Goal: Transaction & Acquisition: Purchase product/service

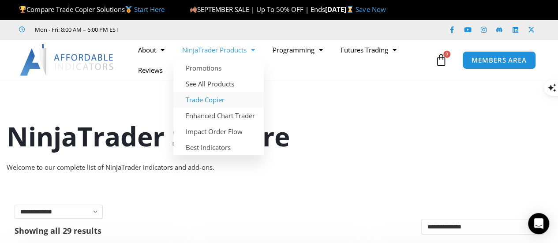
click at [213, 95] on link "Trade Copier" at bounding box center [218, 100] width 90 height 16
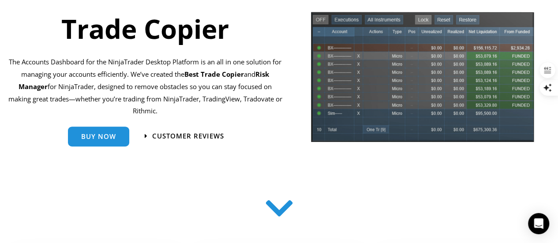
scroll to position [132, 0]
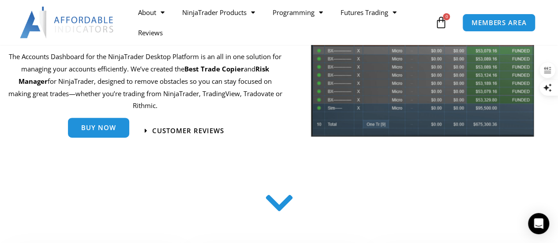
click at [105, 132] on link "Buy Now" at bounding box center [98, 129] width 61 height 20
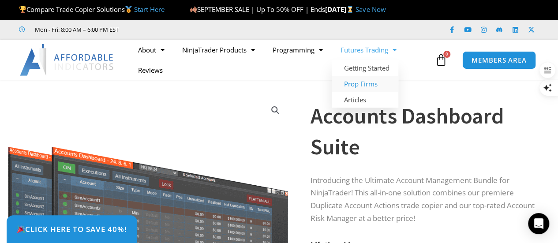
click at [370, 81] on link "Prop Firms" at bounding box center [365, 84] width 67 height 16
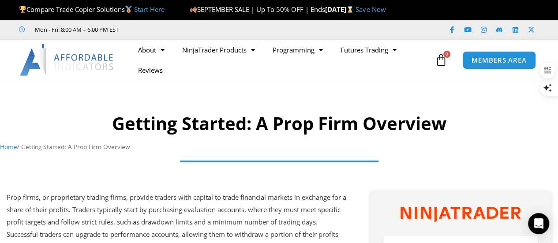
click at [90, 59] on img at bounding box center [67, 60] width 95 height 32
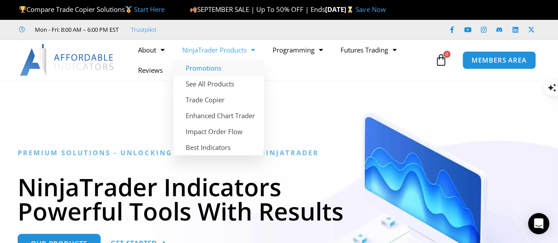
click at [197, 67] on link "Promotions" at bounding box center [218, 68] width 90 height 16
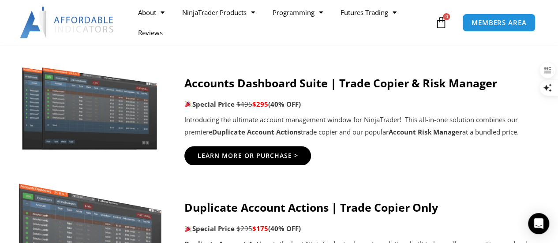
scroll to position [485, 0]
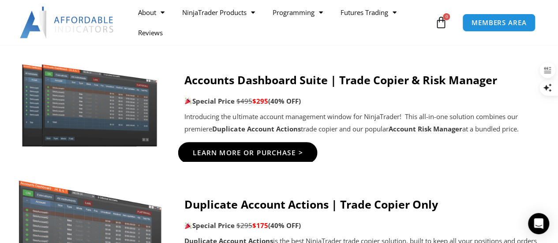
click at [254, 153] on span "Learn More Or Purchase >" at bounding box center [248, 153] width 110 height 7
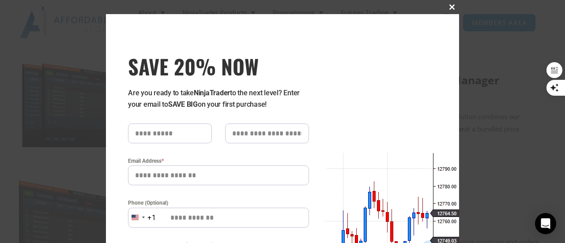
click at [447, 6] on span at bounding box center [452, 6] width 14 height 5
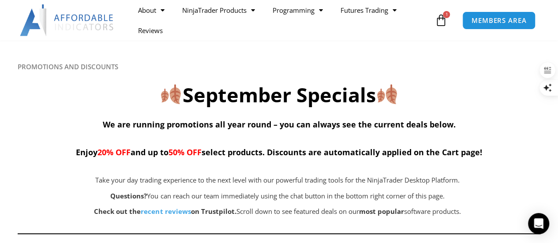
scroll to position [0, 0]
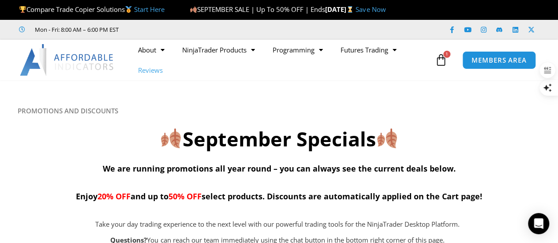
click at [148, 70] on link "Reviews" at bounding box center [150, 70] width 42 height 20
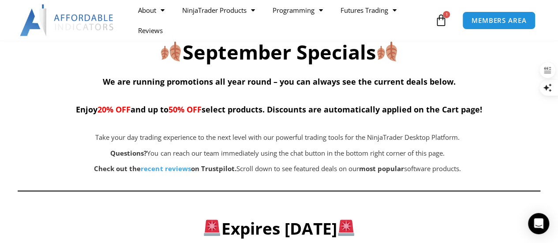
scroll to position [88, 0]
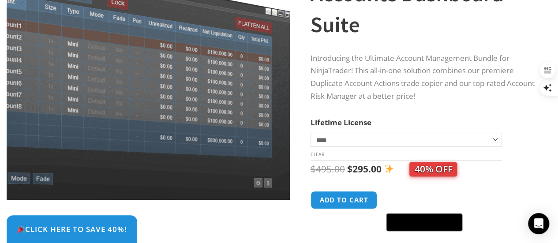
scroll to position [132, 0]
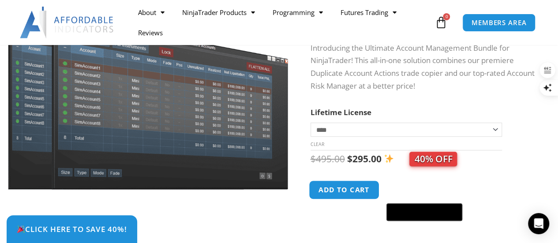
click at [336, 190] on button "Add to cart" at bounding box center [344, 189] width 71 height 19
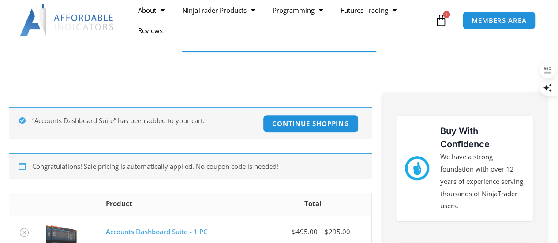
scroll to position [176, 0]
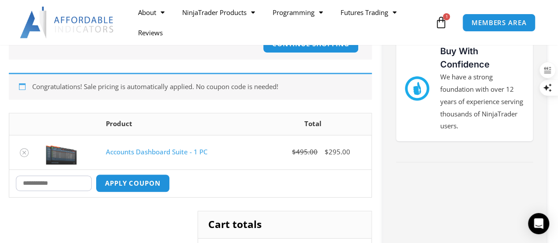
click at [79, 183] on input "Coupon:" at bounding box center [54, 183] width 76 height 15
type input "****"
click at [149, 192] on td "Coupon: **** Apply coupon Update cart" at bounding box center [190, 183] width 362 height 28
click at [161, 182] on button "Apply coupon" at bounding box center [133, 183] width 78 height 19
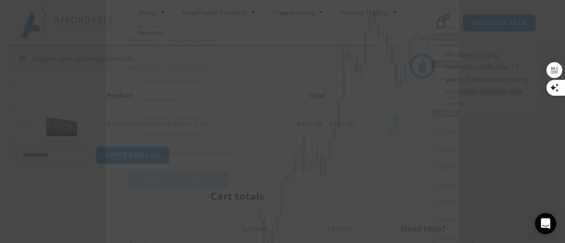
click at [130, 82] on span at bounding box center [132, 82] width 9 height 9
click at [130, 83] on span at bounding box center [132, 82] width 9 height 9
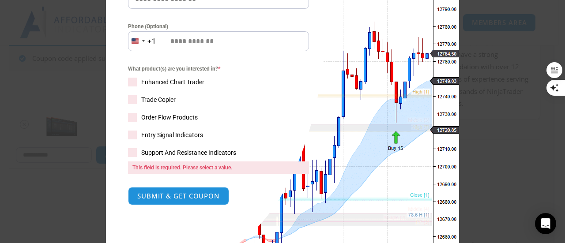
click at [128, 99] on span at bounding box center [132, 99] width 9 height 9
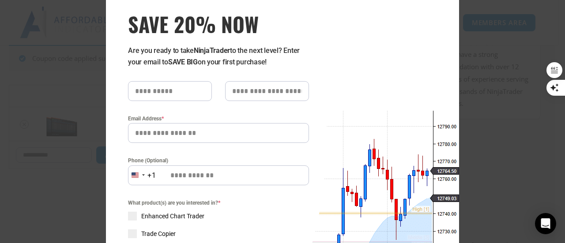
scroll to position [0, 0]
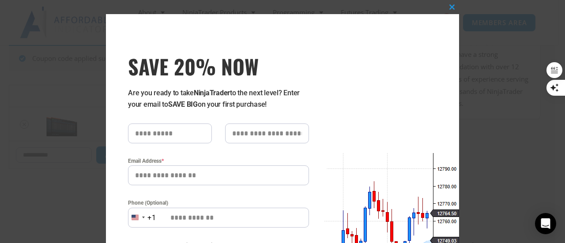
click at [161, 133] on input "text" at bounding box center [170, 134] width 84 height 20
click at [161, 135] on input "text" at bounding box center [170, 134] width 84 height 20
type input "******"
type input "**********"
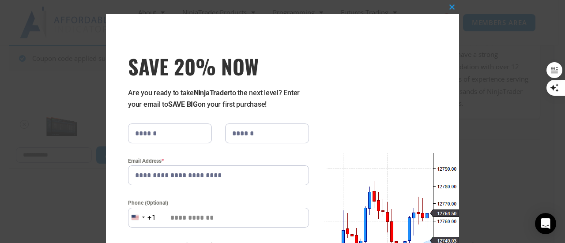
click at [222, 222] on input "Phone (Optional)" at bounding box center [218, 218] width 181 height 20
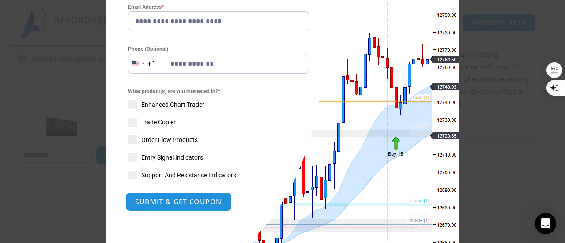
scroll to position [231, 0]
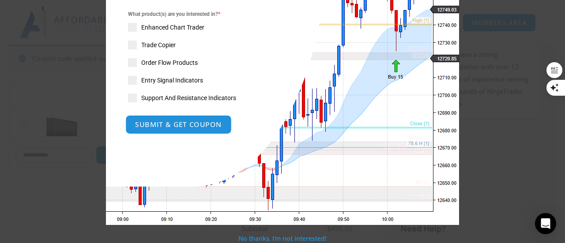
click at [168, 122] on button "SUBMIT & GET COUPON" at bounding box center [178, 124] width 106 height 19
type input "**********"
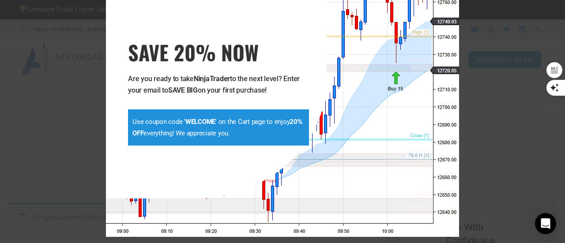
scroll to position [1, 0]
click at [197, 122] on strong "WELCOME" at bounding box center [200, 122] width 30 height 8
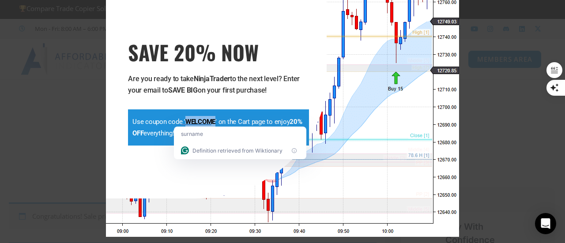
copy strong "WELCOME"
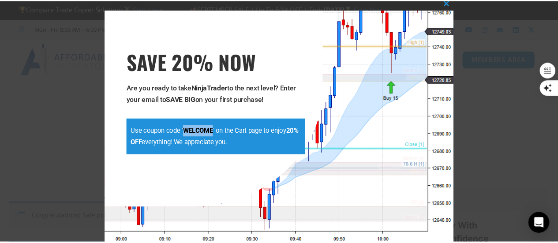
scroll to position [0, 0]
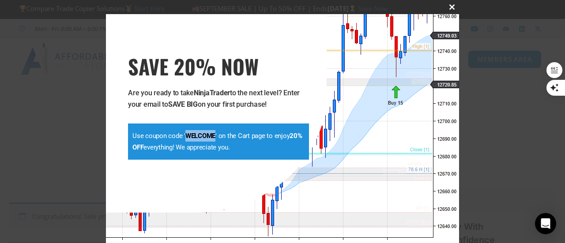
click at [449, 4] on button "Close this module" at bounding box center [452, 7] width 14 height 14
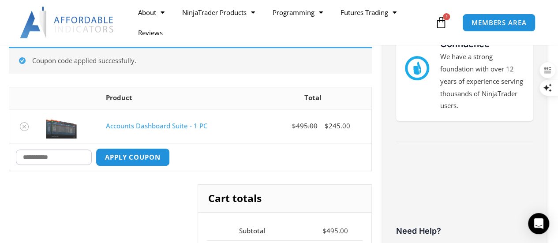
scroll to position [222, 0]
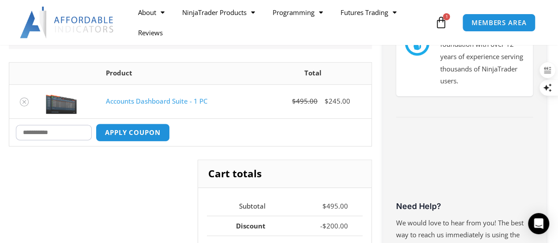
click at [70, 135] on input "Coupon:" at bounding box center [54, 132] width 76 height 15
paste input "*******"
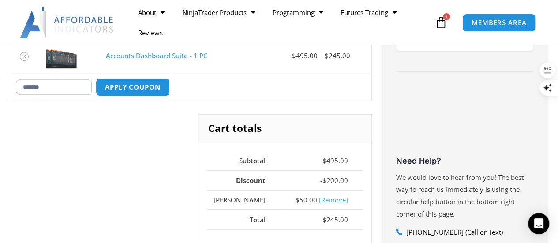
scroll to position [266, 0]
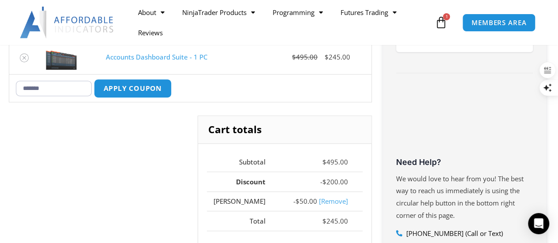
type input "*******"
click at [141, 90] on button "Apply coupon" at bounding box center [133, 88] width 78 height 19
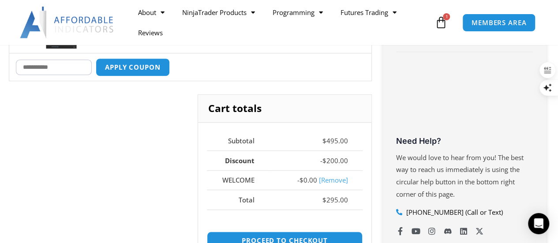
scroll to position [287, 0]
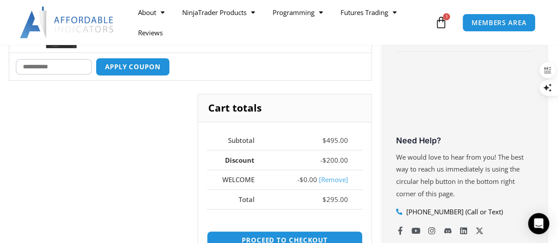
click at [74, 69] on input "Coupon:" at bounding box center [54, 66] width 76 height 15
type input "****"
click at [96, 58] on button "Apply coupon" at bounding box center [133, 67] width 74 height 18
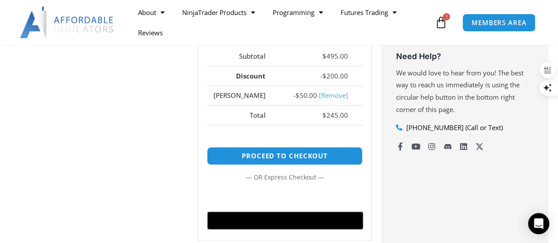
scroll to position [375, 0]
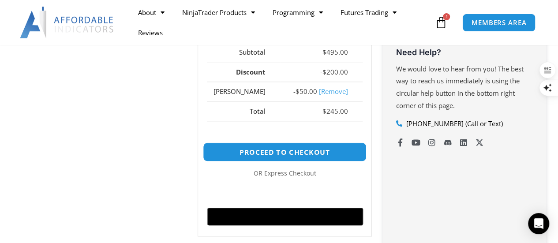
click at [297, 146] on link "Proceed to checkout" at bounding box center [285, 152] width 164 height 19
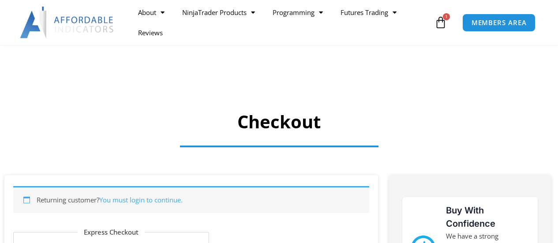
select select "**"
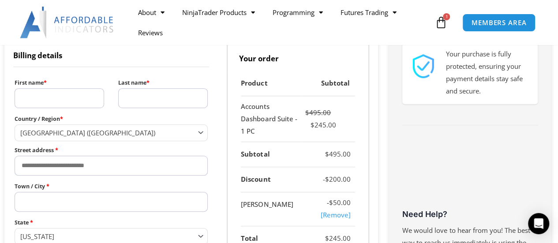
scroll to position [289, 0]
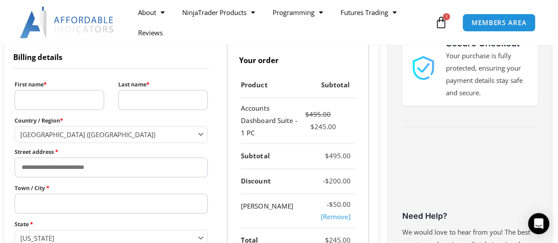
click at [69, 101] on input "First name *" at bounding box center [60, 100] width 90 height 20
type input "******"
type input "**********"
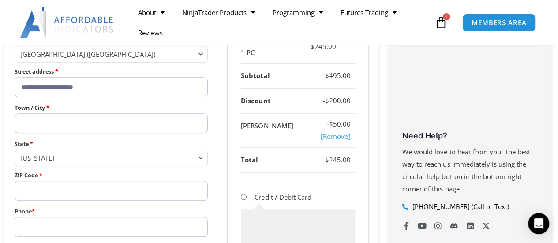
scroll to position [377, 0]
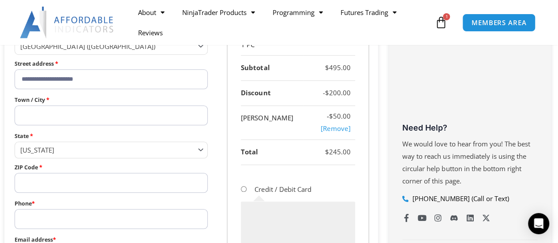
click at [64, 114] on input "Town / City *" at bounding box center [111, 115] width 193 height 20
type input "**********"
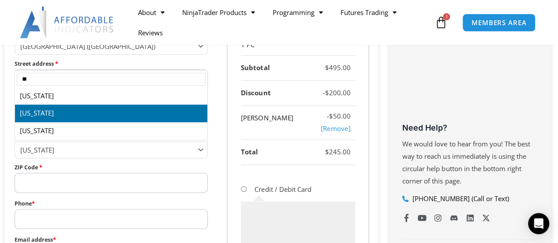
type input "**"
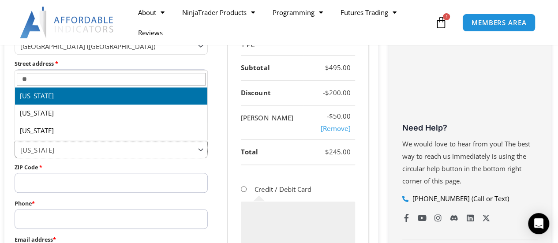
select select "**"
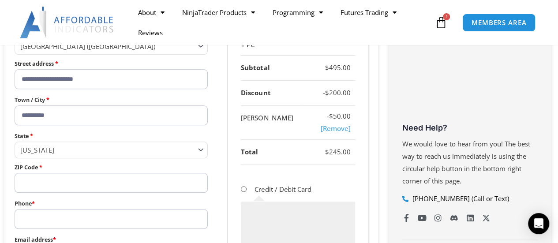
click at [60, 179] on input "ZIP Code *" at bounding box center [111, 183] width 193 height 20
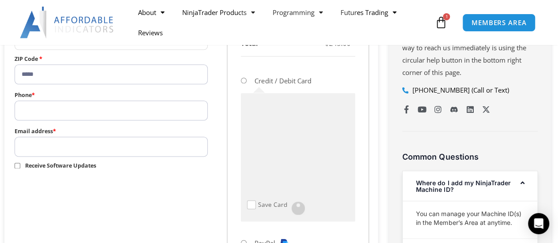
scroll to position [509, 0]
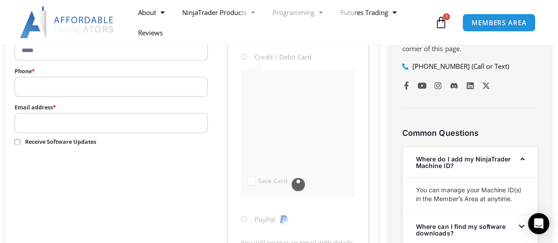
type input "*****"
click at [67, 88] on input "Phone *" at bounding box center [111, 87] width 193 height 20
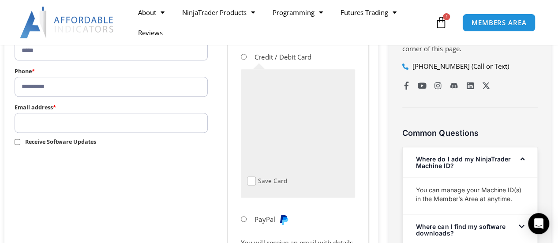
type input "**********"
click at [69, 115] on input "Email address *" at bounding box center [111, 123] width 193 height 20
type input "**********"
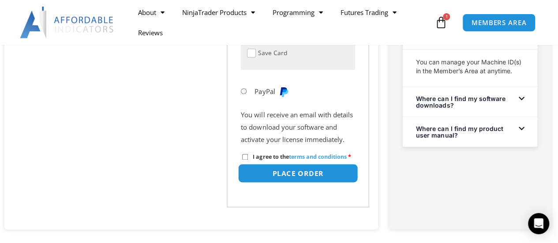
scroll to position [642, 0]
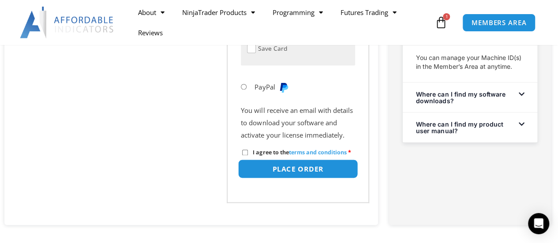
click at [297, 178] on button "Place order" at bounding box center [298, 168] width 120 height 19
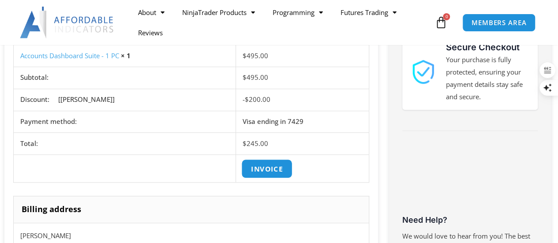
scroll to position [309, 0]
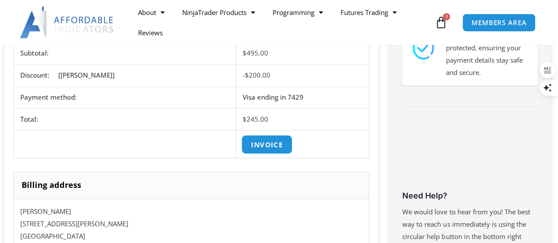
click at [263, 144] on link "Invoice" at bounding box center [266, 144] width 51 height 19
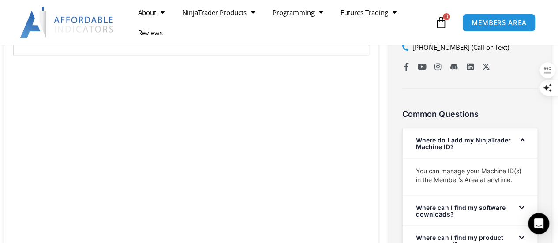
scroll to position [529, 0]
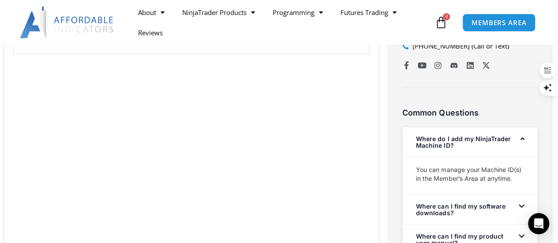
click at [462, 209] on link "Where can I find my software downloads?" at bounding box center [460, 210] width 89 height 14
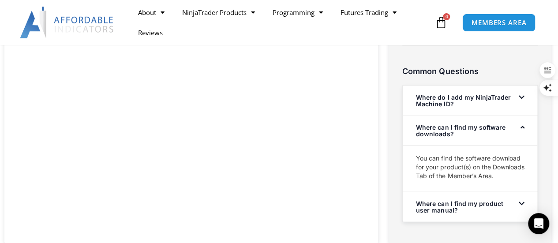
scroll to position [574, 0]
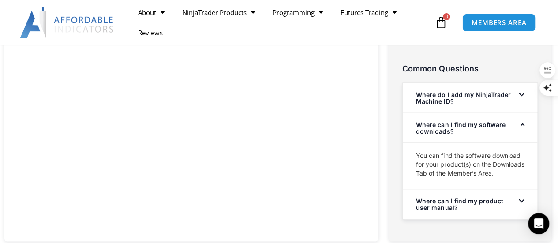
click at [462, 209] on link "Where can I find my product user manual?" at bounding box center [459, 204] width 87 height 14
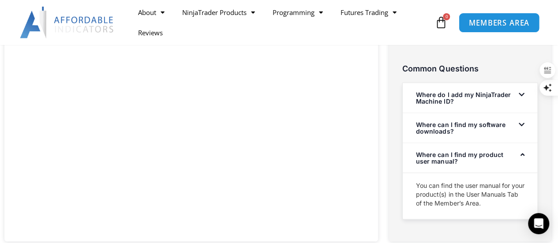
click at [486, 24] on span "MEMBERS AREA" at bounding box center [499, 23] width 60 height 8
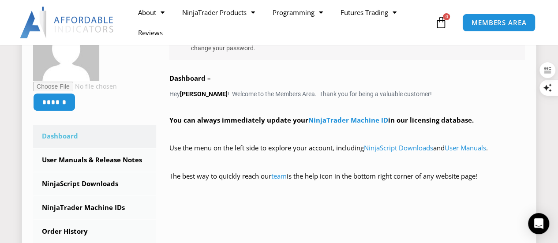
scroll to position [176, 0]
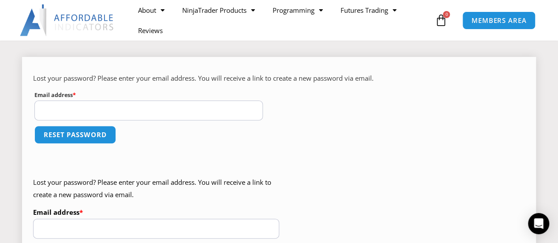
scroll to position [88, 0]
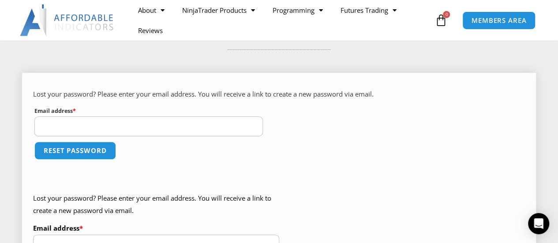
click at [123, 124] on input "Email address * Required" at bounding box center [148, 126] width 229 height 20
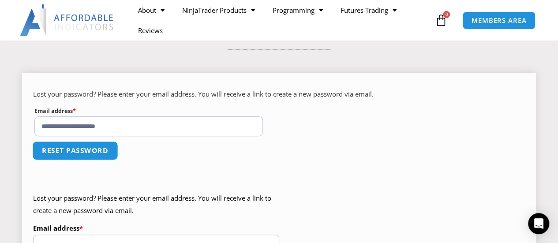
type input "**********"
click at [102, 149] on button "Reset password" at bounding box center [75, 150] width 86 height 19
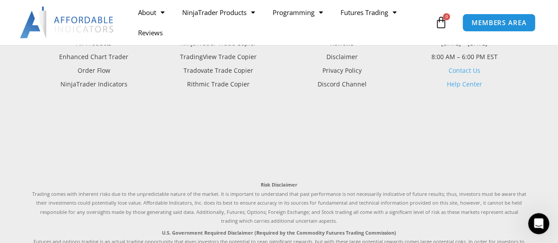
scroll to position [618, 0]
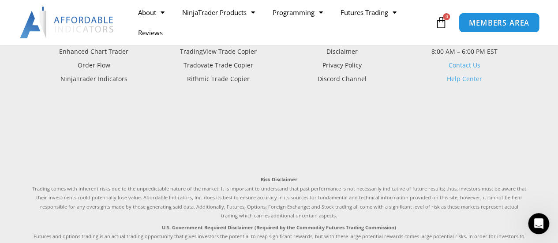
click at [491, 24] on span "MEMBERS AREA" at bounding box center [499, 23] width 60 height 8
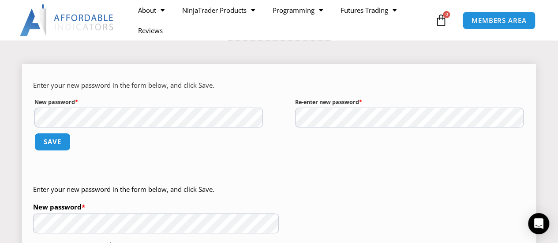
scroll to position [88, 0]
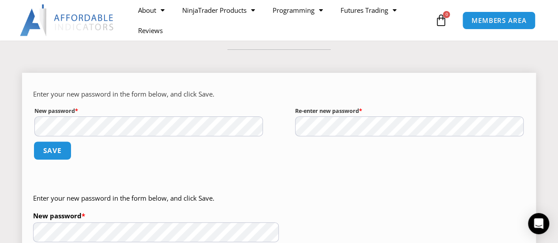
click at [55, 150] on button "Save" at bounding box center [53, 150] width 38 height 19
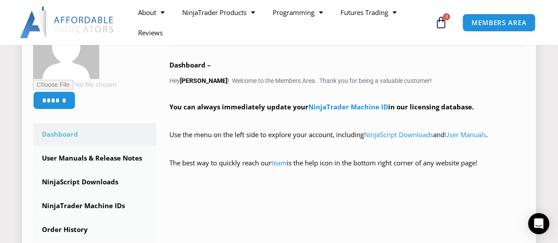
scroll to position [176, 0]
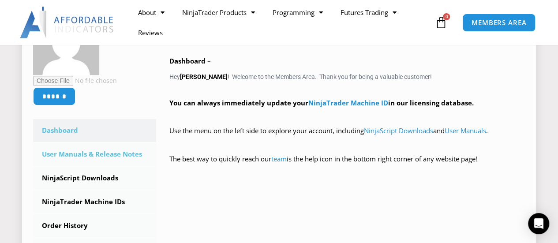
click at [100, 154] on link "User Manuals & Release Notes" at bounding box center [94, 154] width 123 height 23
click at [117, 152] on link "User Manuals & Release Notes" at bounding box center [94, 154] width 123 height 23
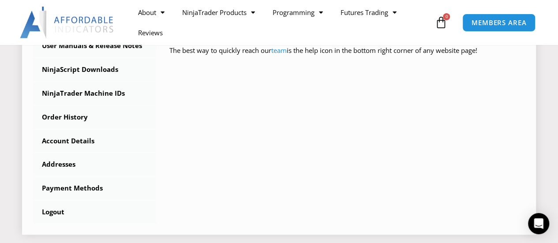
scroll to position [353, 0]
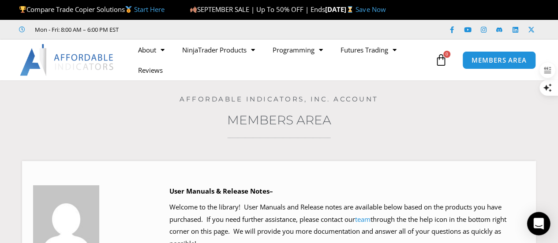
click at [541, 226] on icon "Open Intercom Messenger" at bounding box center [538, 223] width 11 height 11
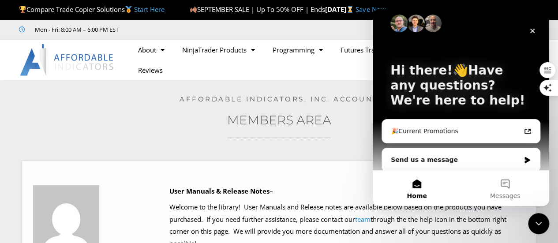
scroll to position [14, 0]
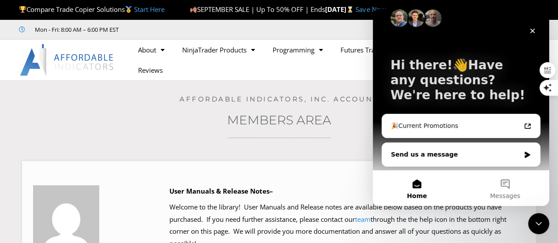
click at [419, 154] on div "Send us a message" at bounding box center [455, 154] width 129 height 9
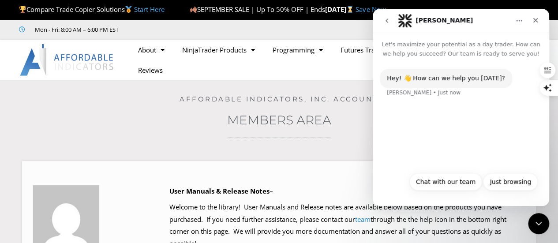
click at [447, 80] on div "Hey! 👋 How can we help you today?" at bounding box center [446, 78] width 118 height 9
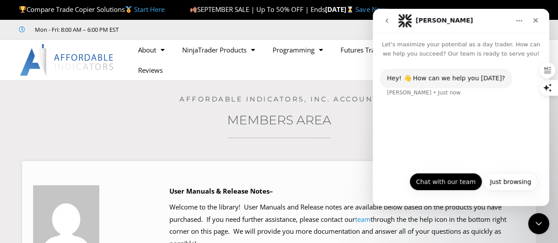
click at [449, 181] on button "Chat with our team" at bounding box center [445, 182] width 73 height 18
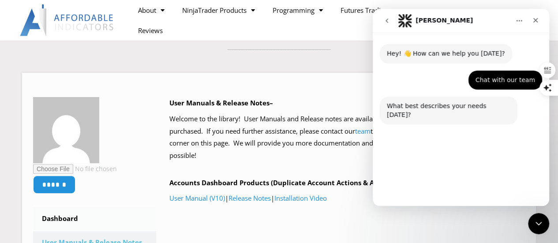
scroll to position [26, 0]
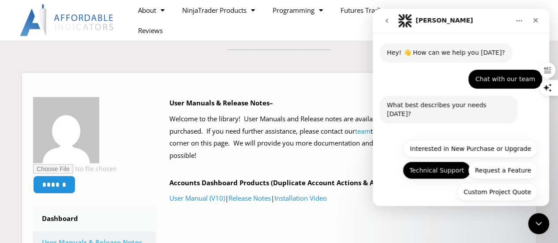
click at [436, 164] on button "Technical Support" at bounding box center [437, 170] width 68 height 18
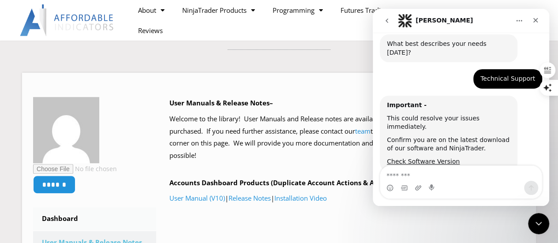
scroll to position [93, 0]
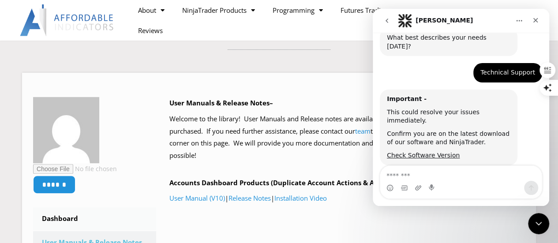
click at [438, 181] on div "Intercom messenger" at bounding box center [460, 188] width 161 height 14
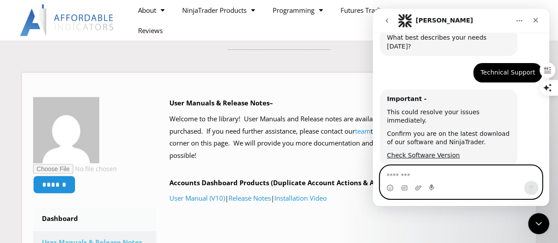
click at [447, 173] on textarea "Message…" at bounding box center [460, 173] width 161 height 15
type textarea "**********"
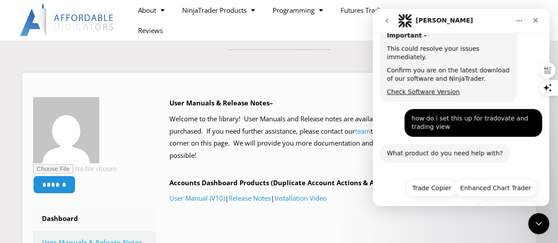
scroll to position [166, 0]
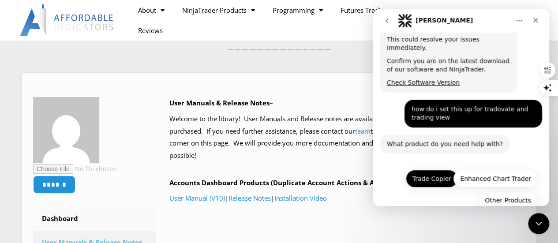
click at [423, 170] on button "Trade Copier" at bounding box center [432, 179] width 52 height 18
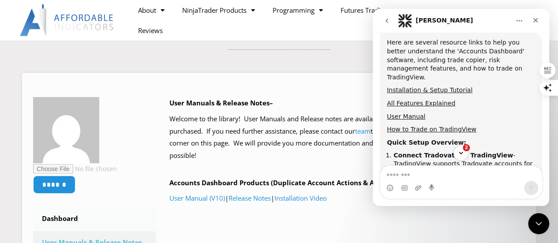
scroll to position [396, 0]
click at [451, 127] on link "How to Trade on TradingView" at bounding box center [432, 130] width 90 height 7
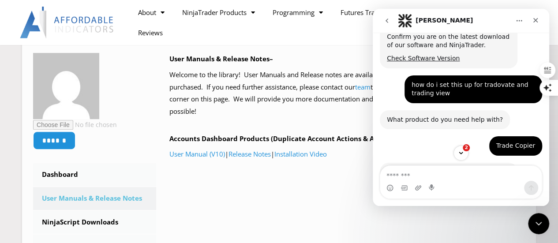
scroll to position [0, 0]
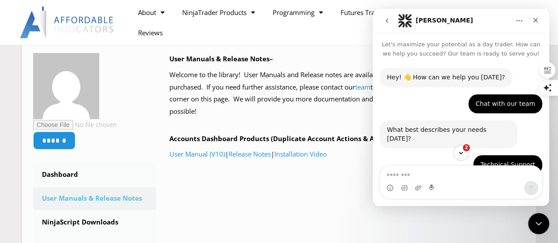
drag, startPoint x: 483, startPoint y: 20, endPoint x: 474, endPoint y: 28, distance: 12.2
click at [474, 28] on div "[PERSON_NAME]" at bounding box center [461, 20] width 165 height 17
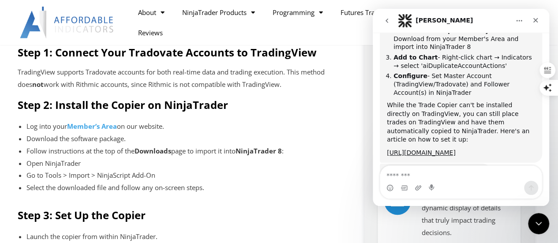
scroll to position [353, 0]
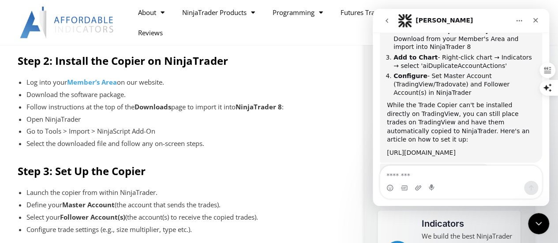
click at [437, 149] on link "https://affordableindicators.com/help-center/how-do-you-connect-tradingview-to-…" at bounding box center [421, 152] width 69 height 7
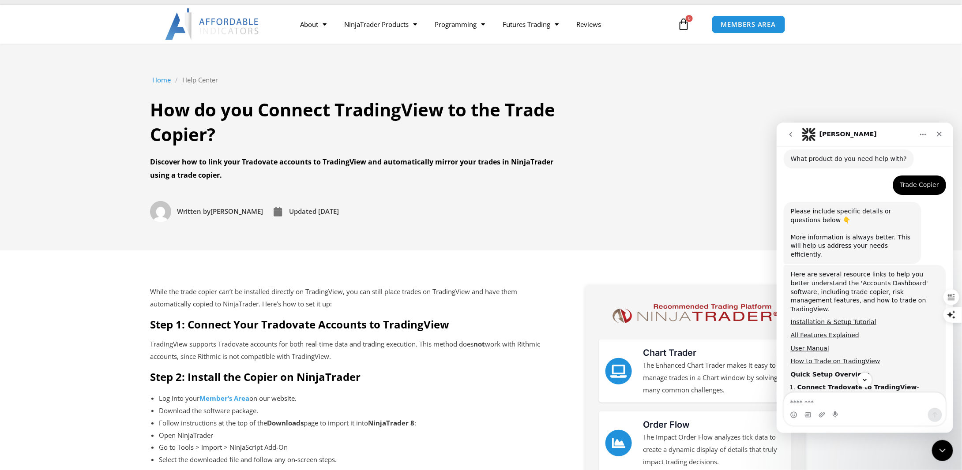
scroll to position [0, 0]
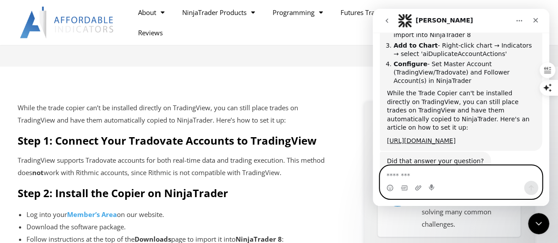
scroll to position [545, 0]
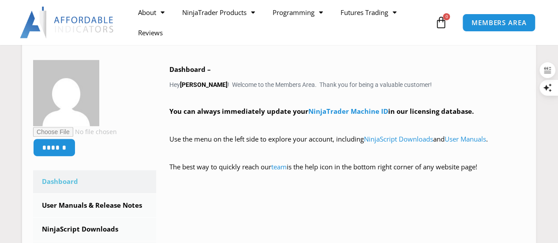
scroll to position [265, 0]
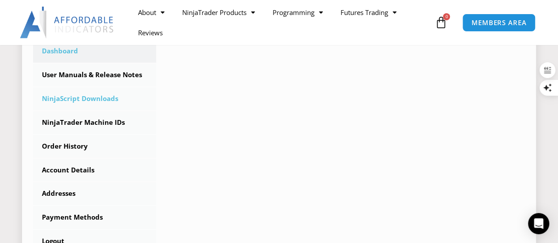
click at [109, 98] on link "NinjaScript Downloads" at bounding box center [94, 98] width 123 height 23
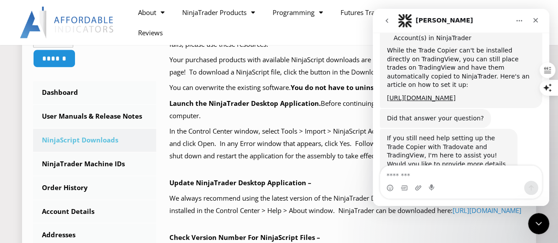
scroll to position [221, 0]
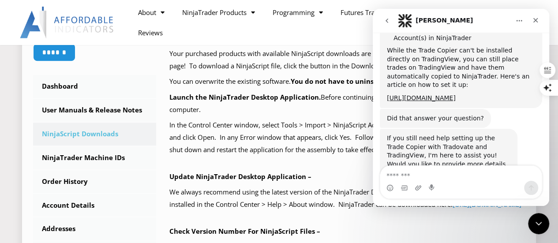
drag, startPoint x: 104, startPoint y: 131, endPoint x: 264, endPoint y: 145, distance: 160.4
click at [104, 131] on link "NinjaScript Downloads" at bounding box center [94, 134] width 123 height 23
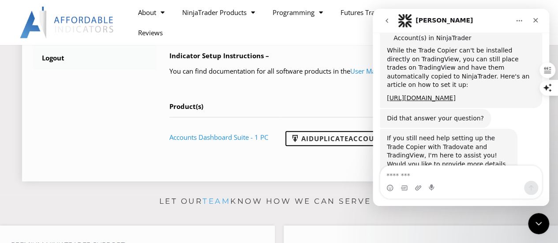
scroll to position [485, 0]
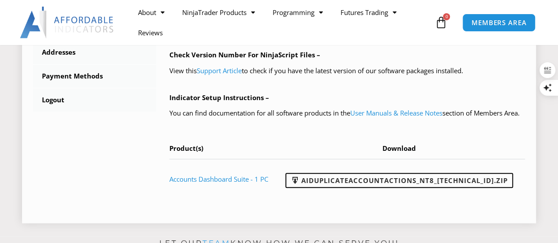
scroll to position [441, 0]
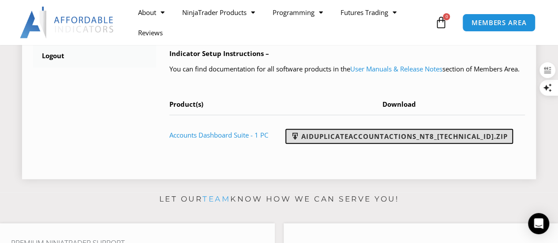
click at [362, 144] on link "AIDuplicateAccountActions_NT8_25.9.10.1.zip" at bounding box center [399, 136] width 228 height 15
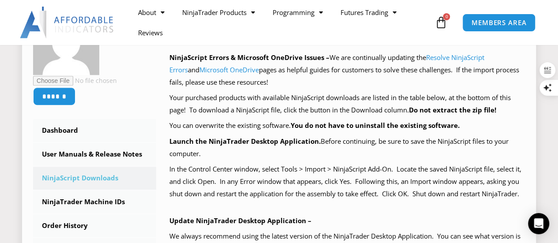
scroll to position [0, 0]
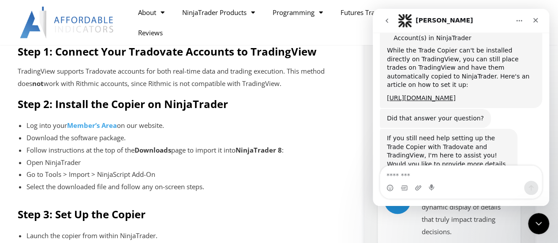
scroll to position [309, 0]
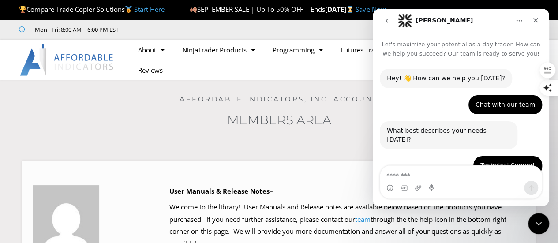
scroll to position [1, 0]
